Goal: Entertainment & Leisure: Consume media (video, audio)

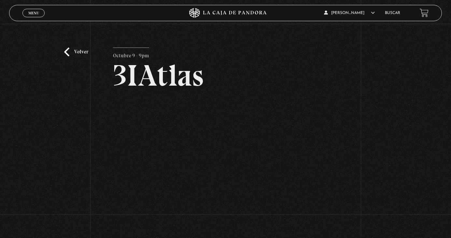
scroll to position [98, 0]
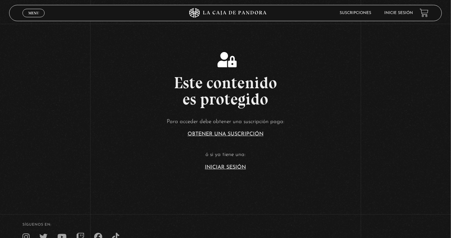
scroll to position [98, 0]
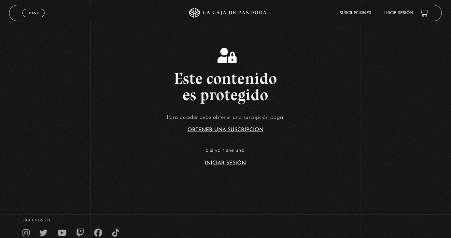
click at [230, 166] on link "Iniciar Sesión" at bounding box center [225, 163] width 41 height 5
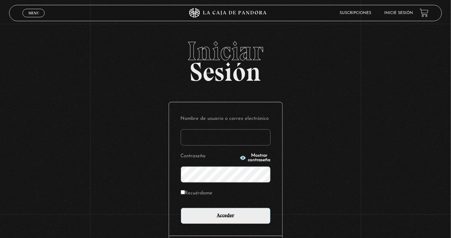
click at [230, 145] on input "Nombre de usuario o correo electrónico" at bounding box center [226, 137] width 90 height 16
type input "[PERSON_NAME].[PERSON_NAME]"
click at [181, 208] on input "Acceder" at bounding box center [226, 216] width 90 height 16
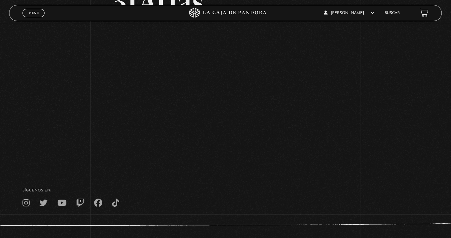
scroll to position [77, 0]
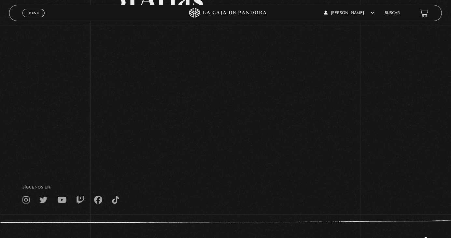
click at [2, 99] on div "Volver Octubre 9 - 9pm 3IAtlas" at bounding box center [225, 55] width 451 height 216
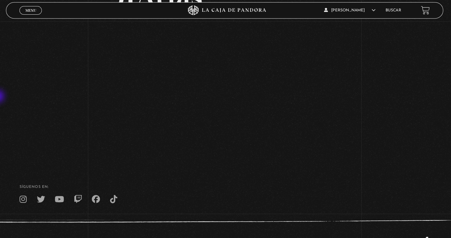
click at [5, 149] on div "Volver Octubre 9 - 9pm 3IAtlas" at bounding box center [225, 55] width 451 height 216
click at [5, 177] on footer "SÍguenos en: La Caja de Pandora, Derechos Reservados 2025 Realizado por" at bounding box center [225, 213] width 451 height 100
click at [3, 143] on div "Volver Octubre 9 - 9pm 3IAtlas" at bounding box center [225, 55] width 451 height 216
click at [3, 58] on div "Volver Octubre 9 - 9pm 3IAtlas" at bounding box center [225, 55] width 451 height 216
click at [375, 125] on div "Volver Octubre 9 - 9pm 3IAtlas" at bounding box center [225, 55] width 451 height 216
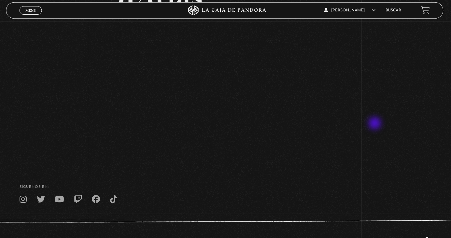
click at [29, 14] on span "Menu" at bounding box center [33, 13] width 11 height 4
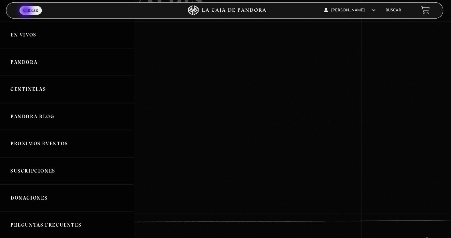
click at [60, 70] on link "Pandora" at bounding box center [68, 64] width 136 height 27
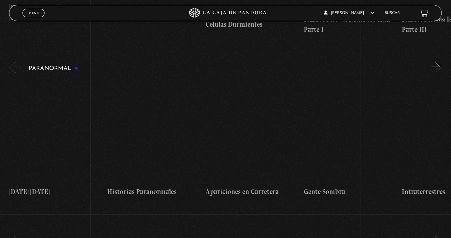
scroll to position [265, 0]
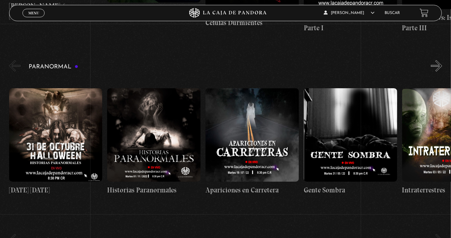
click at [439, 69] on button "»" at bounding box center [436, 65] width 11 height 11
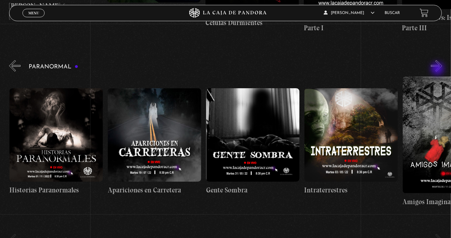
scroll to position [0, 98]
click at [436, 68] on button "»" at bounding box center [436, 65] width 11 height 11
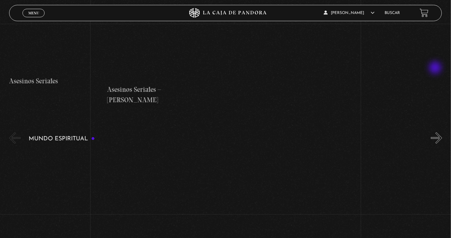
scroll to position [1769, 0]
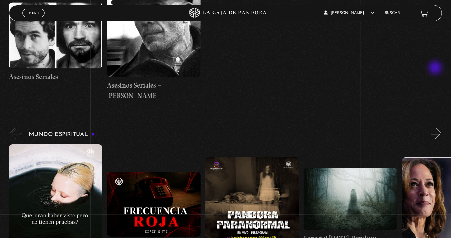
click at [52, 161] on figure at bounding box center [56, 198] width 94 height 109
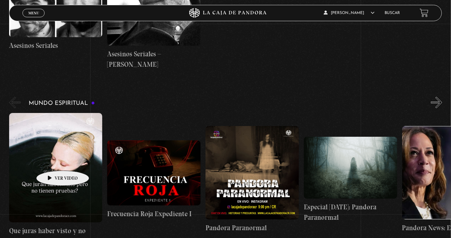
scroll to position [0, 246]
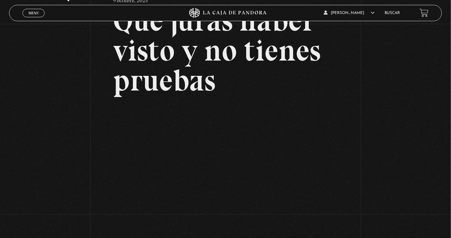
scroll to position [57, 0]
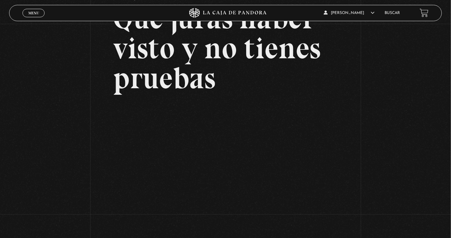
click at [33, 11] on span "Menu" at bounding box center [33, 13] width 11 height 4
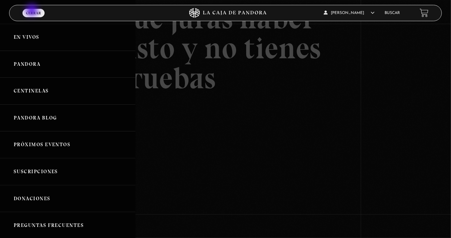
click at [39, 42] on link "En vivos" at bounding box center [68, 37] width 136 height 27
